Goal: Transaction & Acquisition: Download file/media

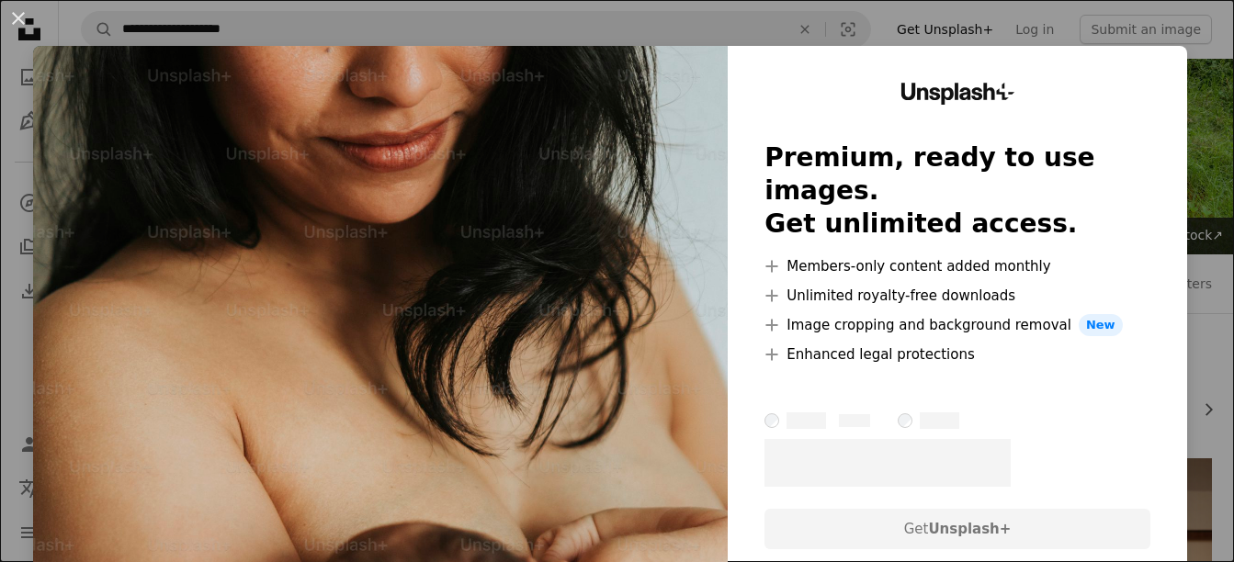
scroll to position [1653, 0]
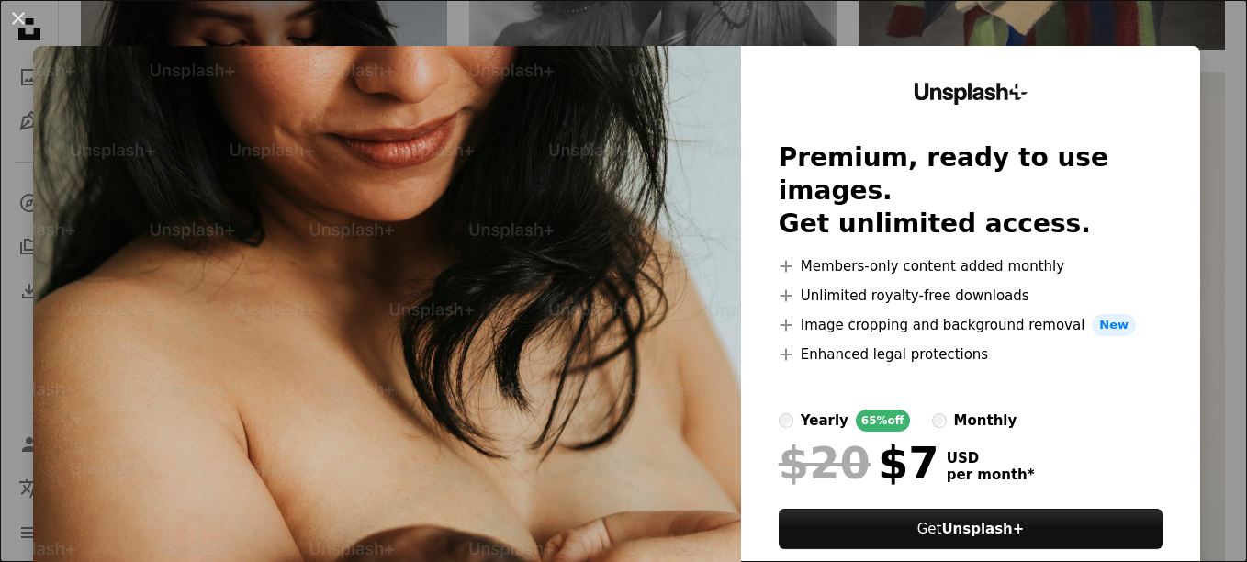
click at [752, 17] on div "An X shape Unsplash+ Premium, ready to use images. Get unlimited access. A plus…" at bounding box center [623, 281] width 1247 height 562
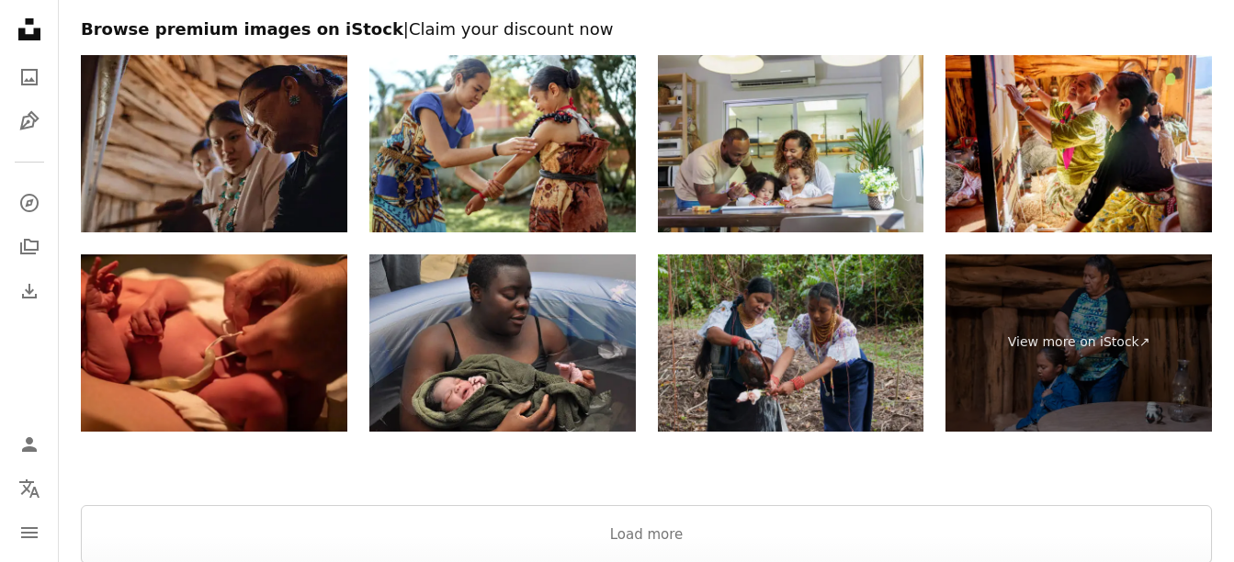
scroll to position [4134, 0]
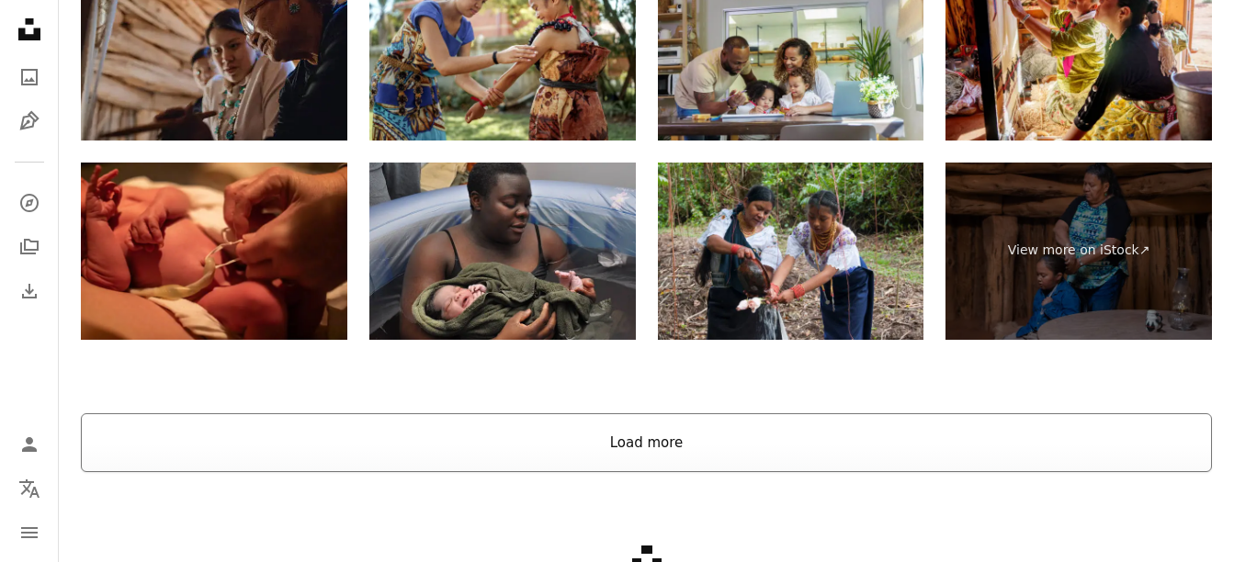
click at [658, 432] on button "Load more" at bounding box center [646, 442] width 1131 height 59
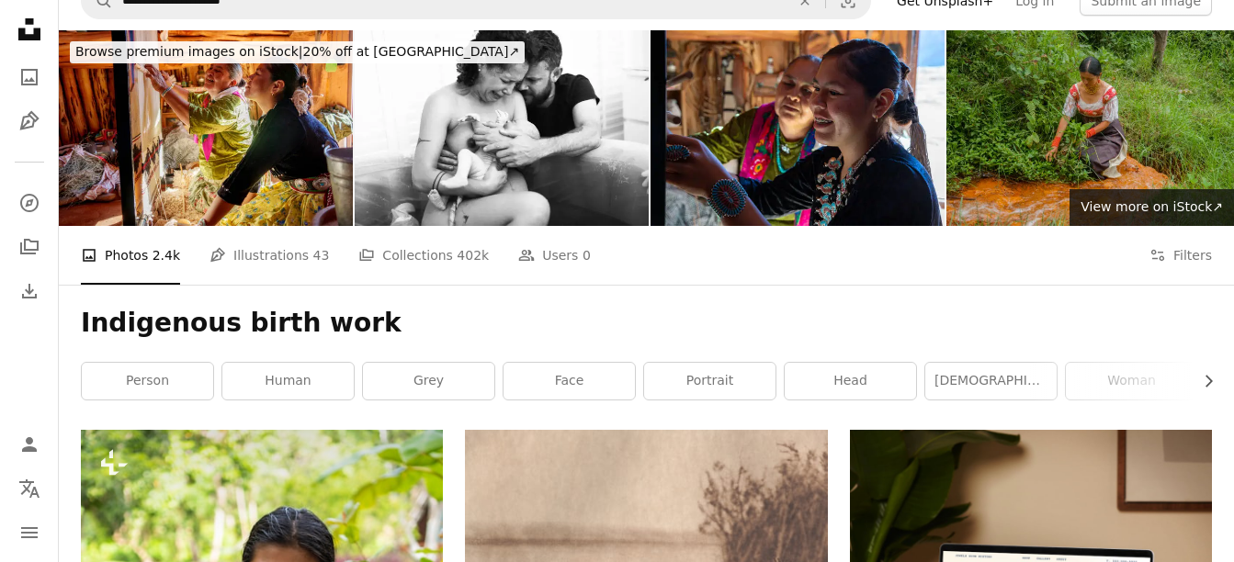
scroll to position [0, 0]
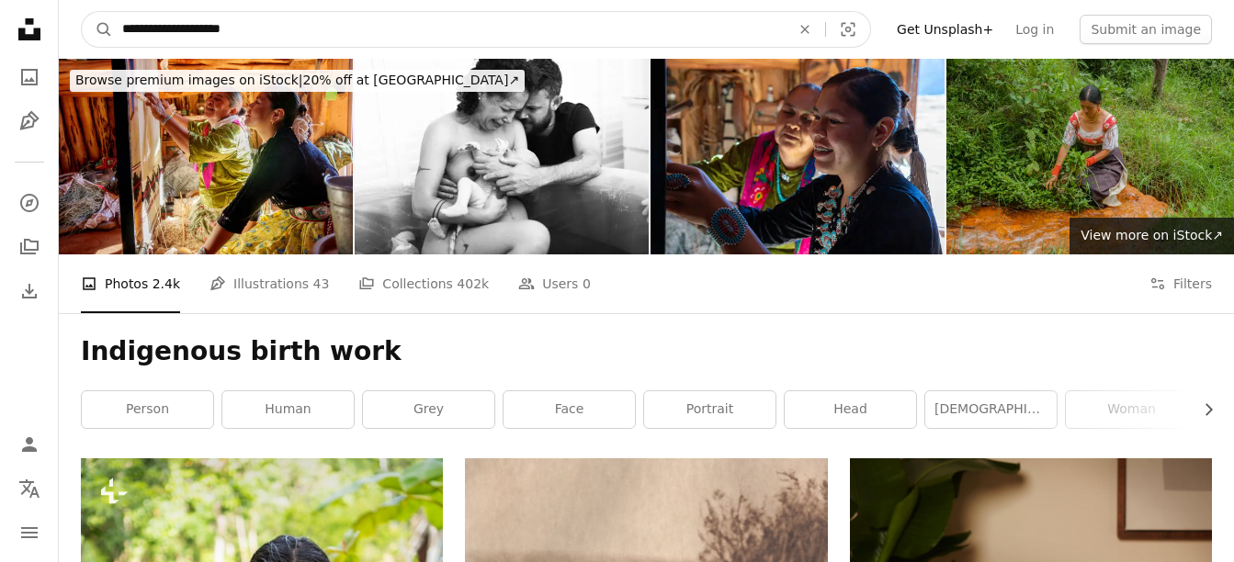
drag, startPoint x: 306, startPoint y: 39, endPoint x: 6, endPoint y: 18, distance: 300.1
type input "**********"
click at [82, 12] on button "A magnifying glass" at bounding box center [97, 29] width 31 height 35
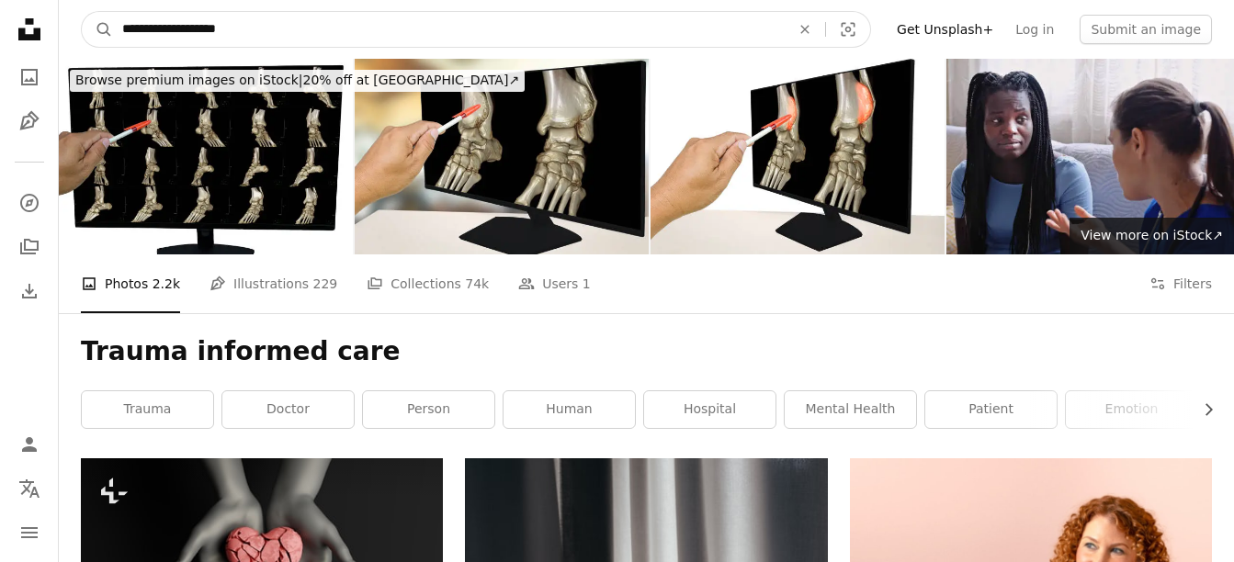
drag, startPoint x: 223, startPoint y: 31, endPoint x: 78, endPoint y: 2, distance: 148.1
click at [83, 2] on nav "**********" at bounding box center [646, 29] width 1175 height 59
type input "****"
click at [82, 12] on button "A magnifying glass" at bounding box center [97, 29] width 31 height 35
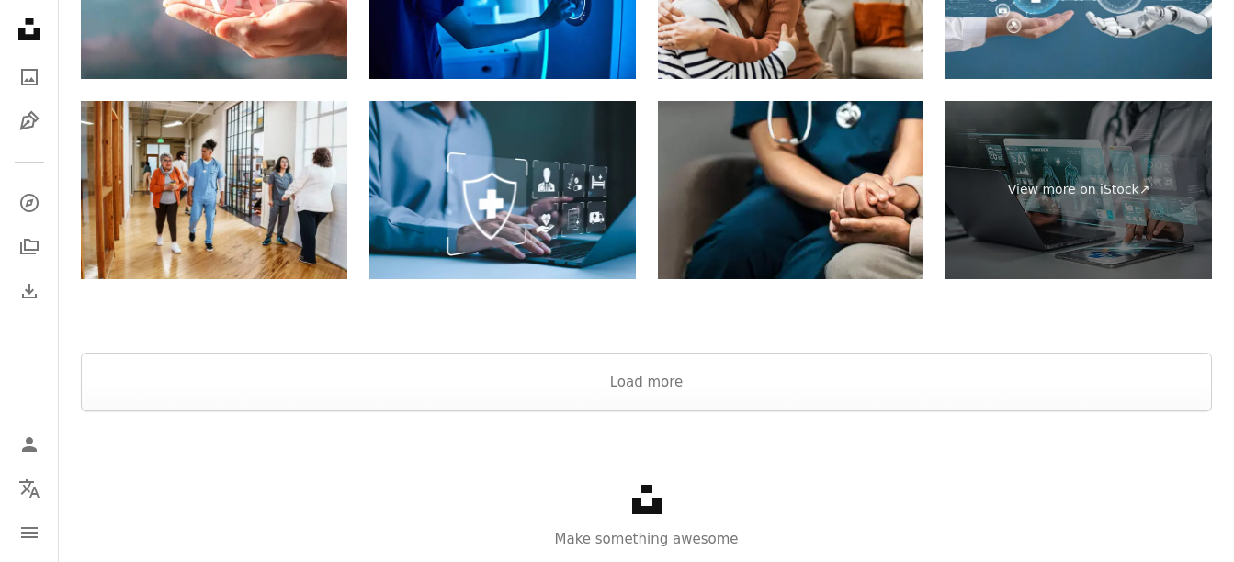
scroll to position [3334, 0]
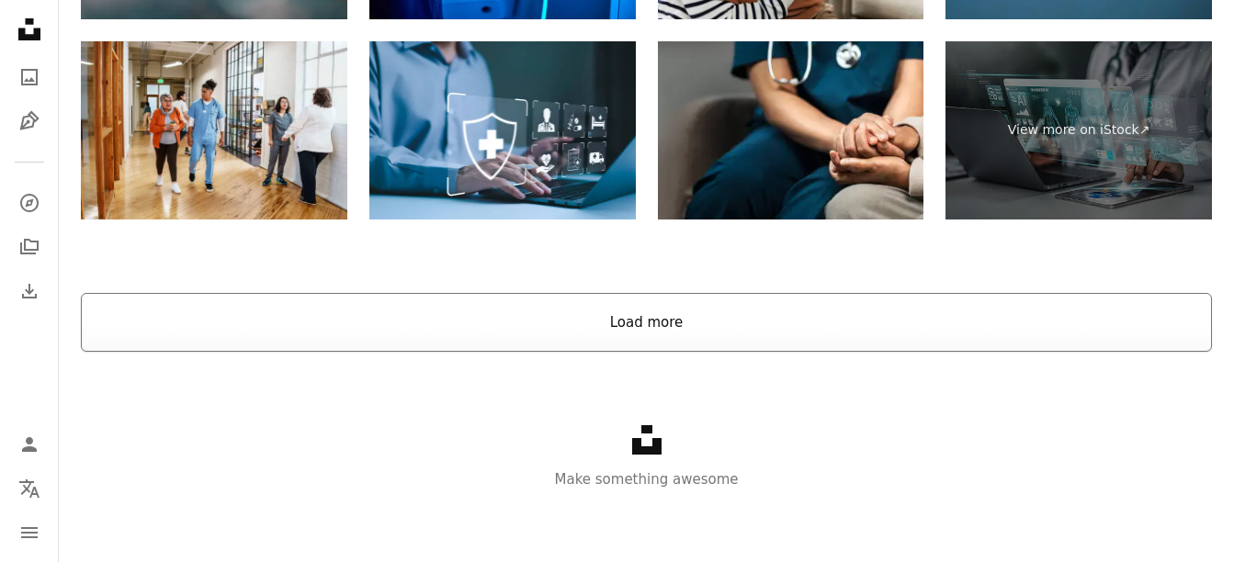
click at [620, 308] on button "Load more" at bounding box center [646, 322] width 1131 height 59
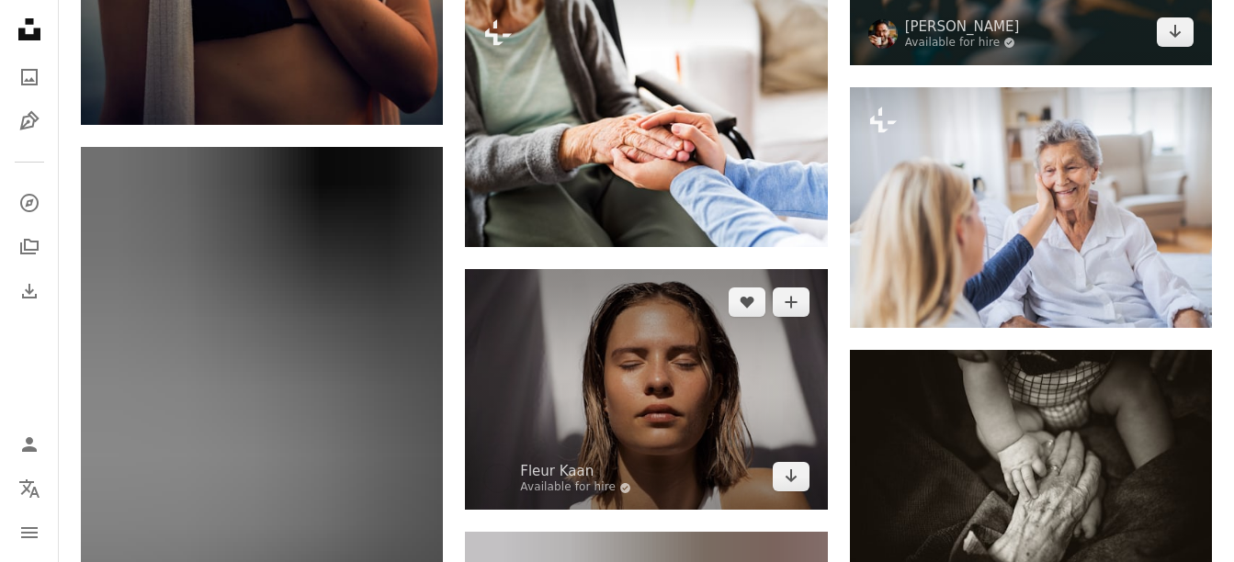
scroll to position [5814, 0]
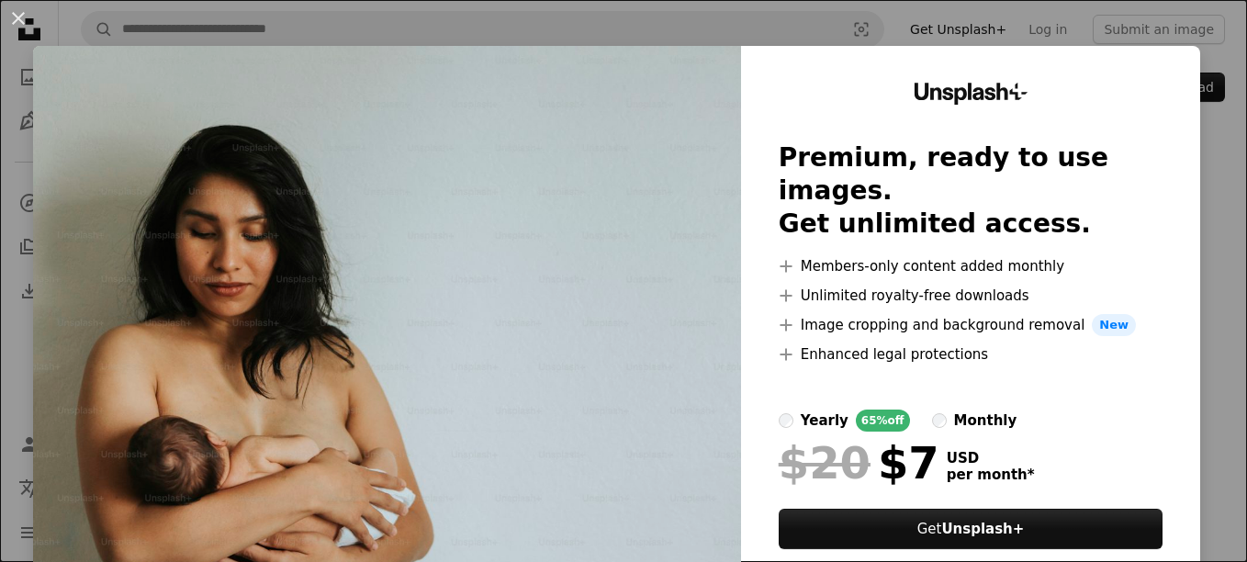
click at [1209, 186] on div "An X shape Unsplash+ Premium, ready to use images. Get unlimited access. A plus…" at bounding box center [623, 281] width 1247 height 562
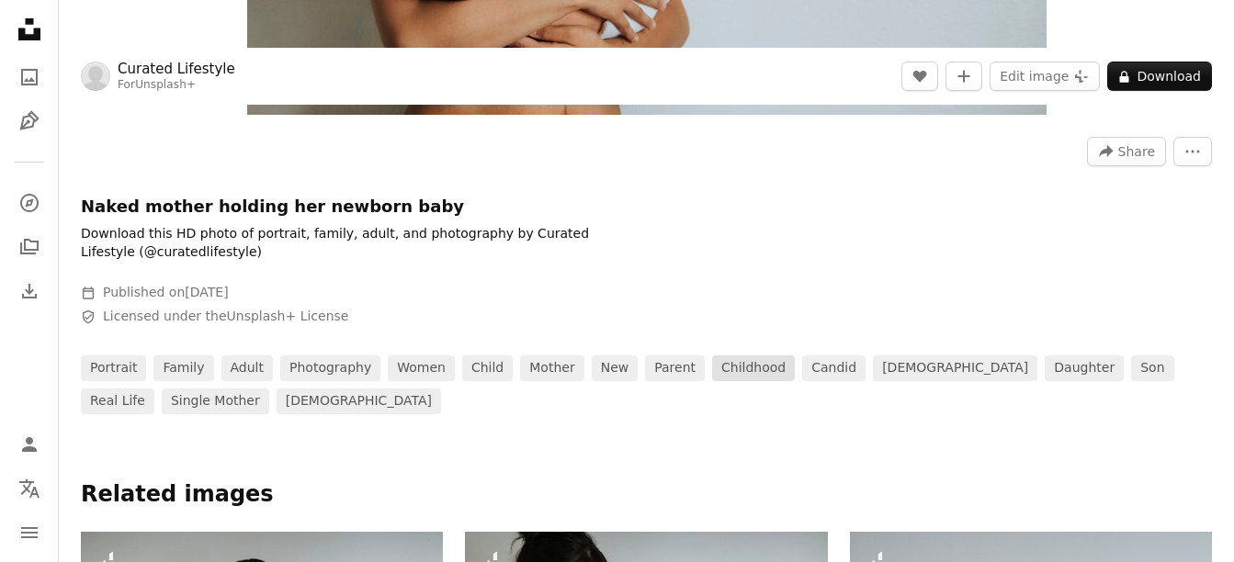
scroll to position [551, 0]
